Goal: Information Seeking & Learning: Learn about a topic

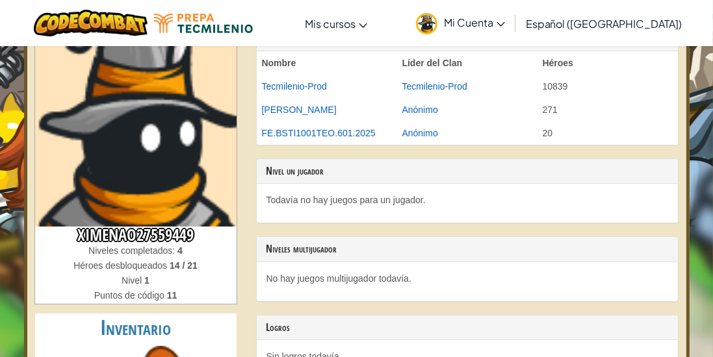
scroll to position [83, 0]
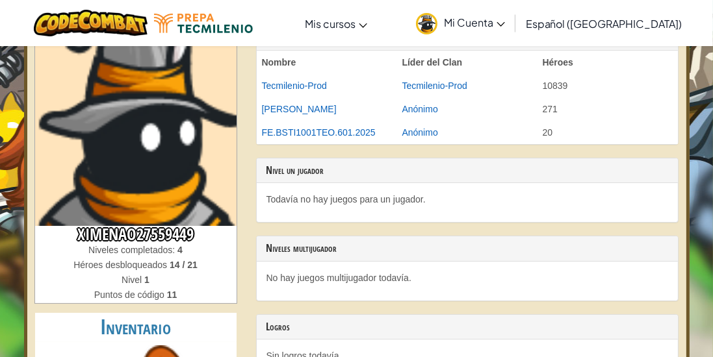
click at [167, 299] on font "11" at bounding box center [172, 295] width 10 height 10
click at [162, 286] on div "Nivel 1" at bounding box center [135, 281] width 201 height 15
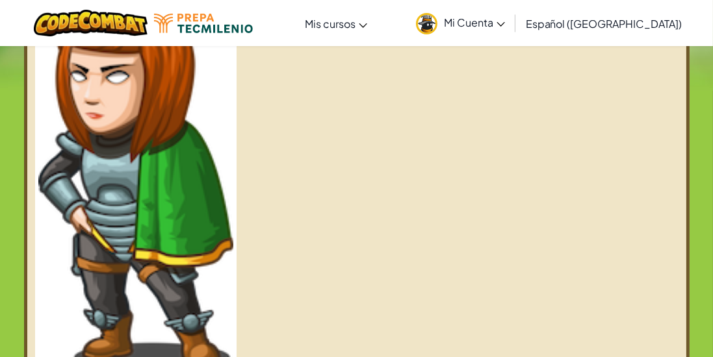
scroll to position [166, 0]
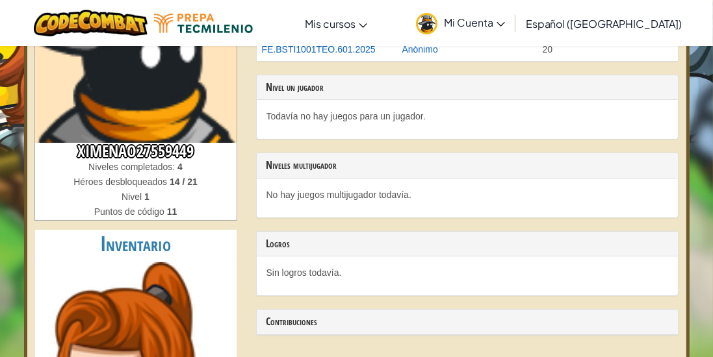
click at [167, 161] on div "Niveles completados: 4" at bounding box center [135, 168] width 201 height 15
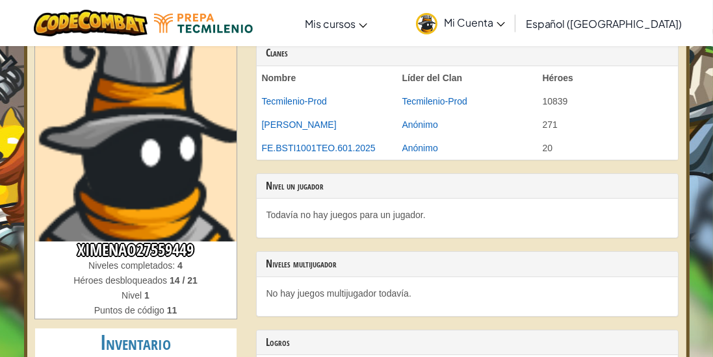
scroll to position [0, 0]
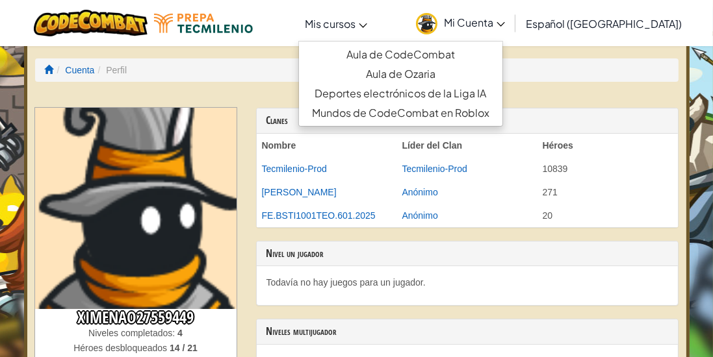
click at [374, 25] on link "Mis cursos" at bounding box center [335, 23] width 75 height 35
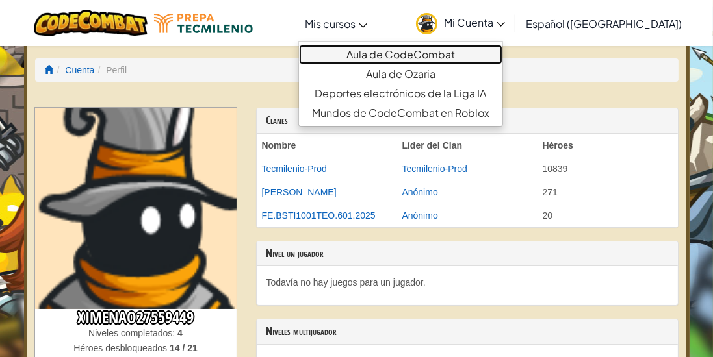
click at [377, 58] on font "Aula de CodeCombat" at bounding box center [400, 54] width 109 height 14
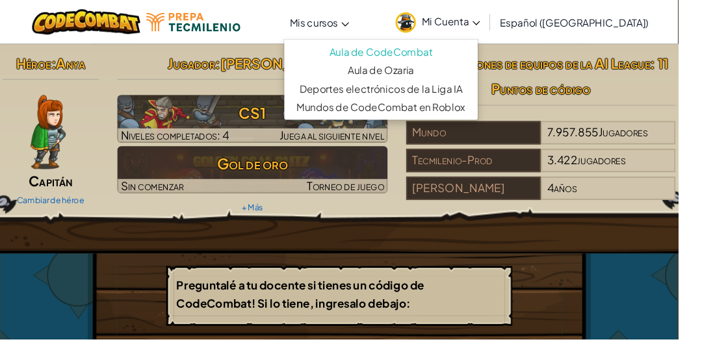
click at [355, 27] on font "Mis cursos" at bounding box center [330, 24] width 51 height 14
click at [203, 15] on img at bounding box center [203, 23] width 99 height 19
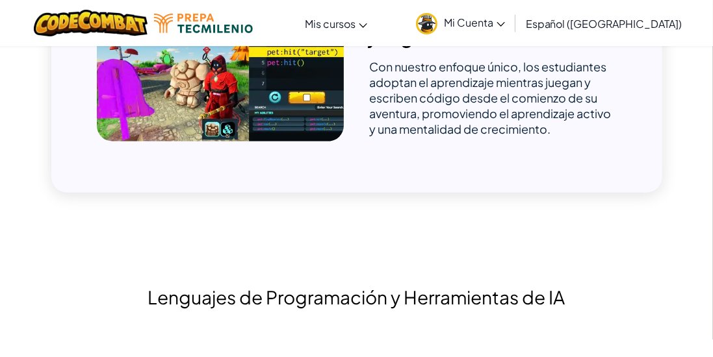
scroll to position [1477, 0]
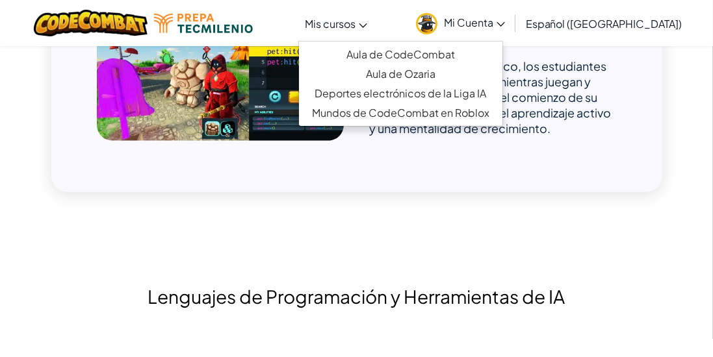
click at [367, 25] on icon at bounding box center [363, 25] width 8 height 5
click at [472, 22] on link "Mi Cuenta" at bounding box center [460, 23] width 102 height 41
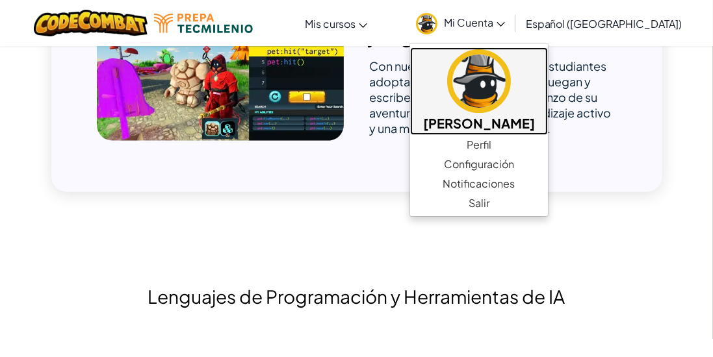
click at [476, 102] on img at bounding box center [479, 81] width 64 height 64
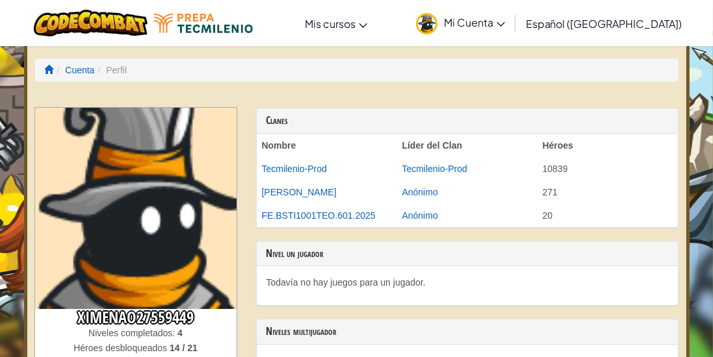
click at [437, 22] on img at bounding box center [426, 23] width 21 height 21
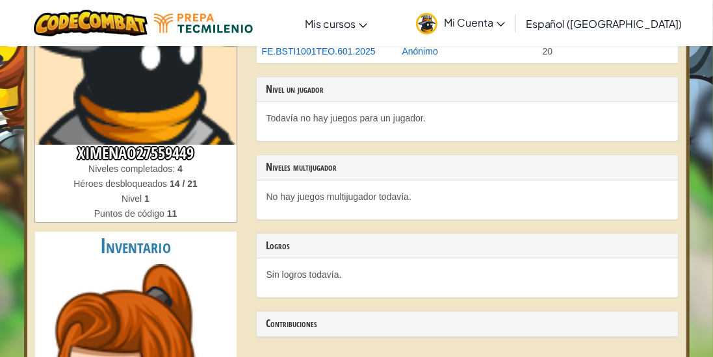
scroll to position [166, 0]
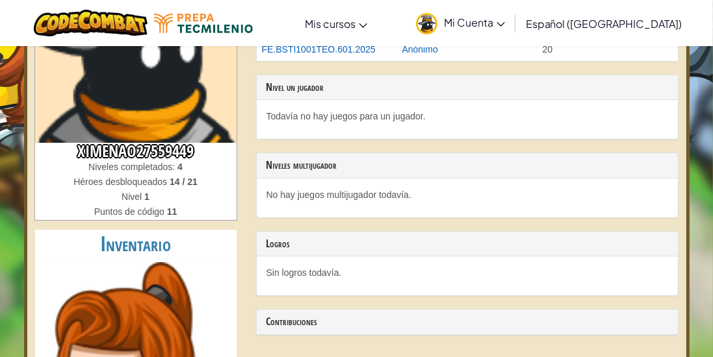
click at [179, 166] on font "4" at bounding box center [179, 167] width 5 height 10
click at [169, 168] on font "Niveles completados:" at bounding box center [131, 167] width 86 height 10
click at [131, 168] on font "Niveles completados:" at bounding box center [131, 167] width 86 height 10
click at [371, 86] on h3 "Nivel un jugador" at bounding box center [467, 88] width 402 height 12
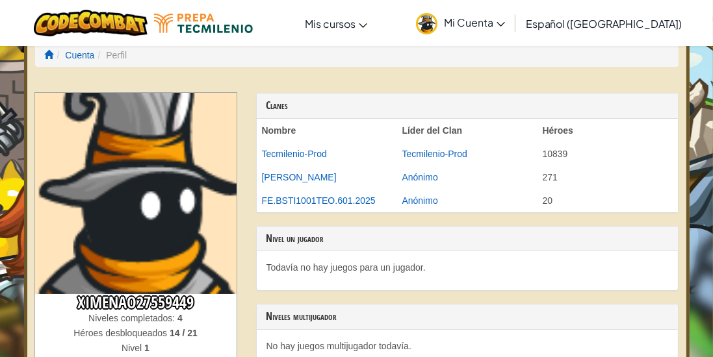
scroll to position [0, 0]
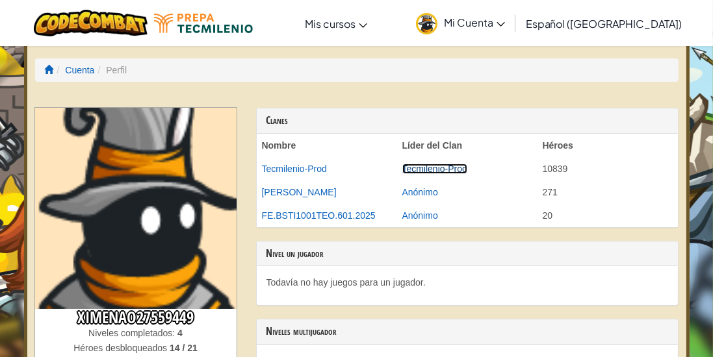
click at [451, 171] on font "Tecmilenio-Prod" at bounding box center [434, 169] width 65 height 10
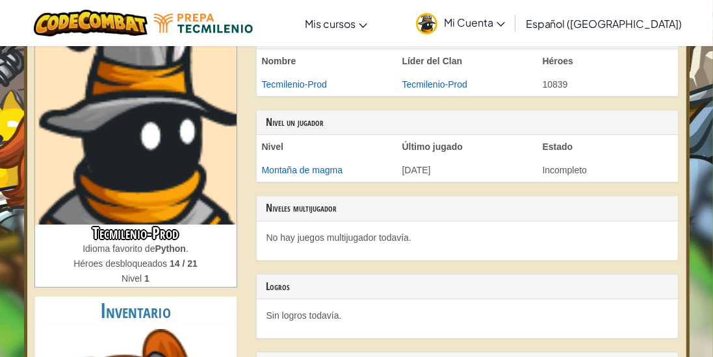
scroll to position [125, 0]
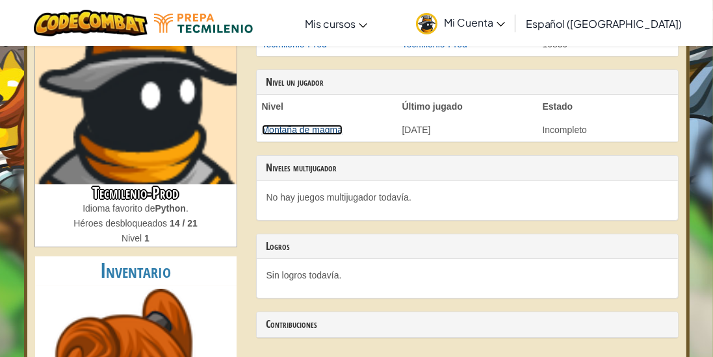
click at [317, 125] on font "Montaña de magma" at bounding box center [302, 130] width 81 height 10
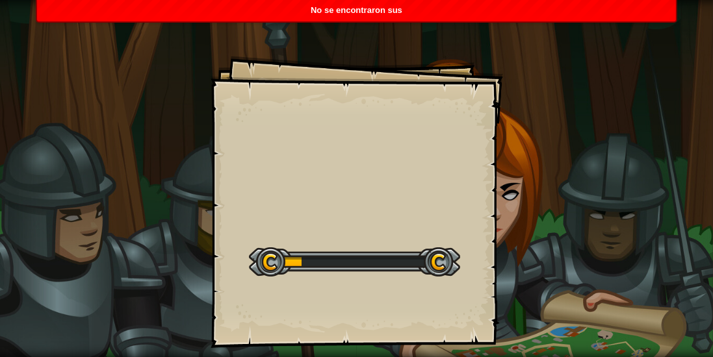
click at [376, 13] on font "No se encontraron sus" at bounding box center [357, 10] width 92 height 10
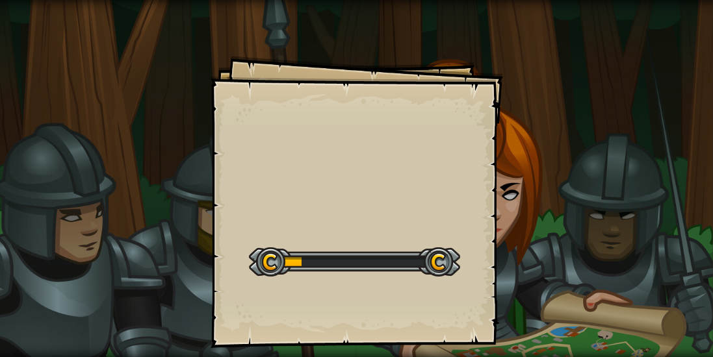
click at [401, 256] on div at bounding box center [354, 262] width 211 height 29
click at [316, 269] on div at bounding box center [354, 262] width 211 height 29
click at [336, 248] on div at bounding box center [354, 262] width 211 height 29
click at [439, 263] on div at bounding box center [354, 262] width 211 height 29
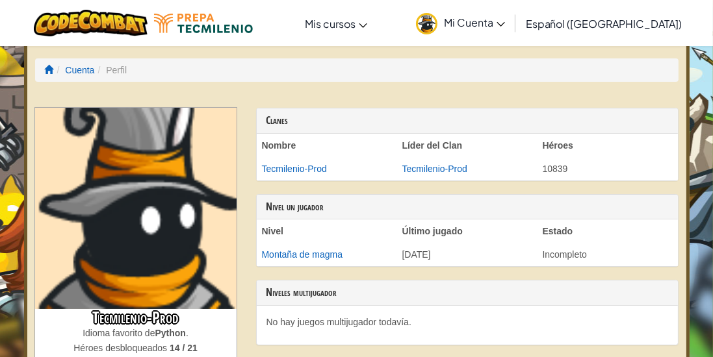
click at [570, 231] on font "Estado" at bounding box center [558, 231] width 31 height 10
click at [315, 203] on font "Nivel un jugador" at bounding box center [295, 207] width 58 height 14
click at [309, 251] on font "Montaña de magma" at bounding box center [302, 255] width 81 height 10
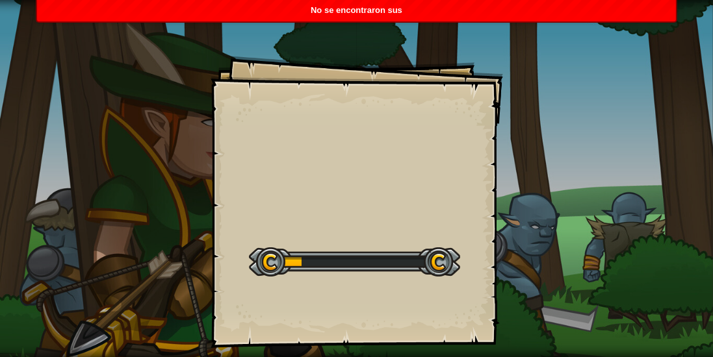
click at [308, 260] on div at bounding box center [354, 262] width 211 height 29
click at [326, 244] on div "Nivel inicial" at bounding box center [354, 261] width 211 height 52
click at [318, 259] on div at bounding box center [354, 262] width 211 height 29
